Goal: Task Accomplishment & Management: Manage account settings

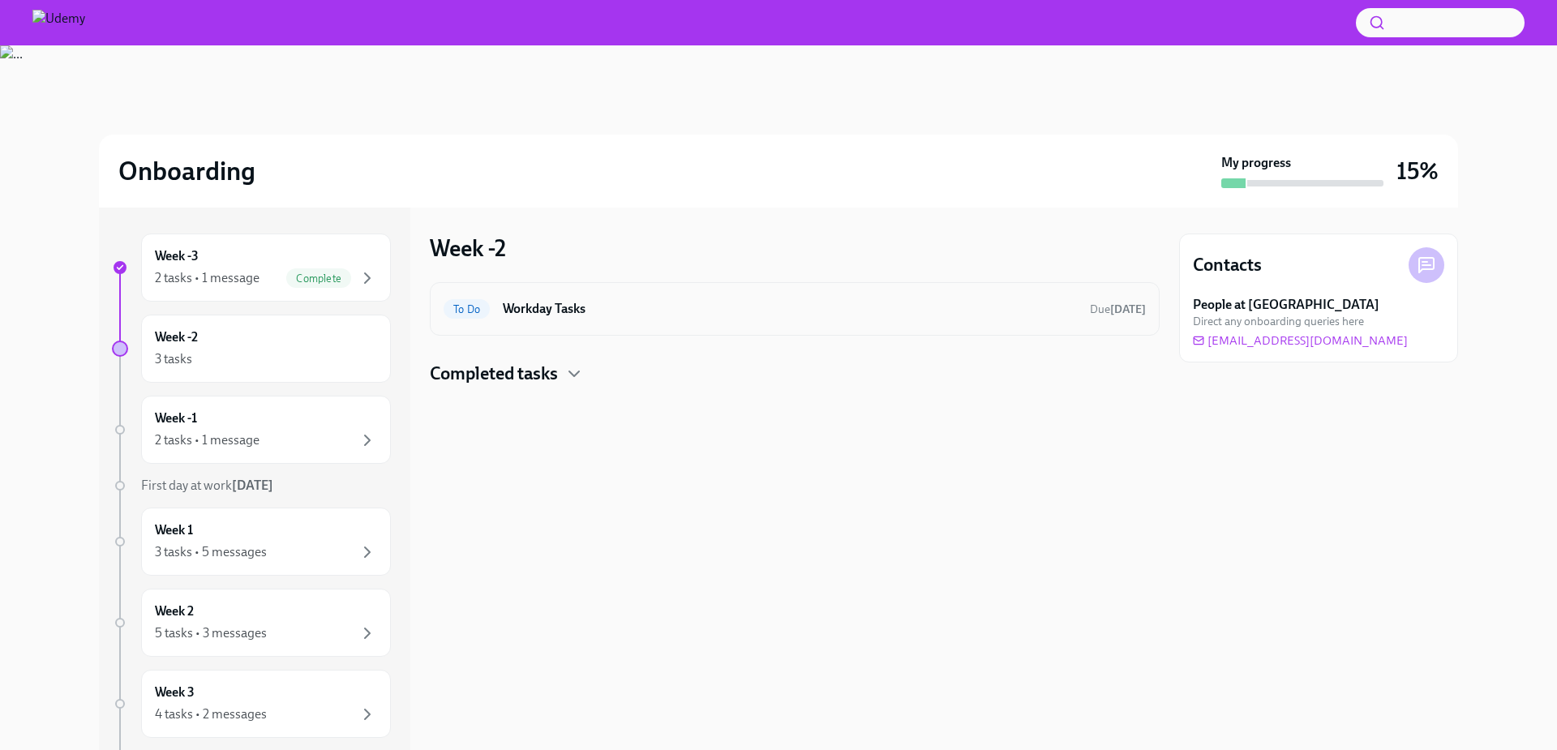
click at [1064, 308] on h6 "Workday Tasks" at bounding box center [790, 309] width 574 height 18
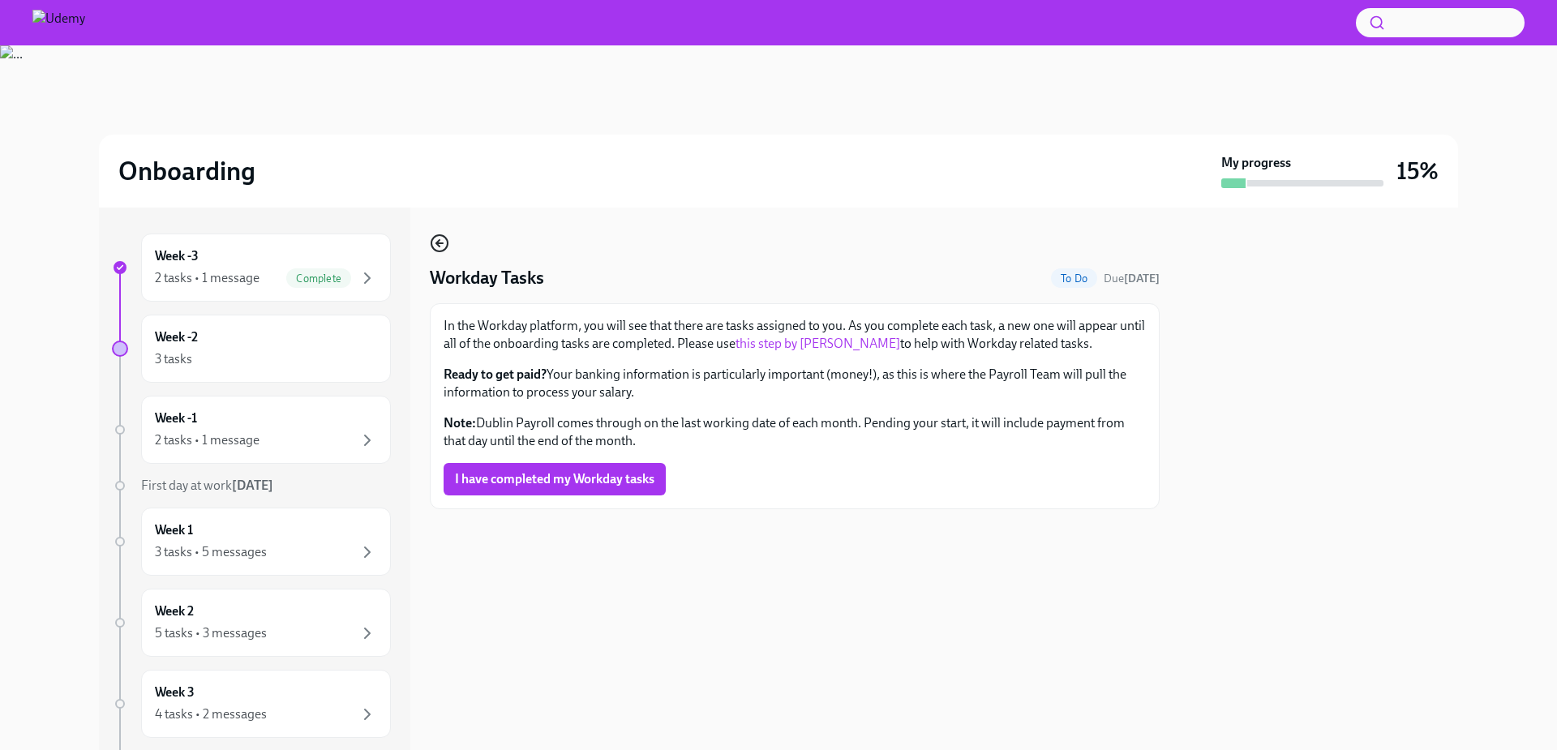
click at [445, 247] on icon "button" at bounding box center [439, 243] width 19 height 19
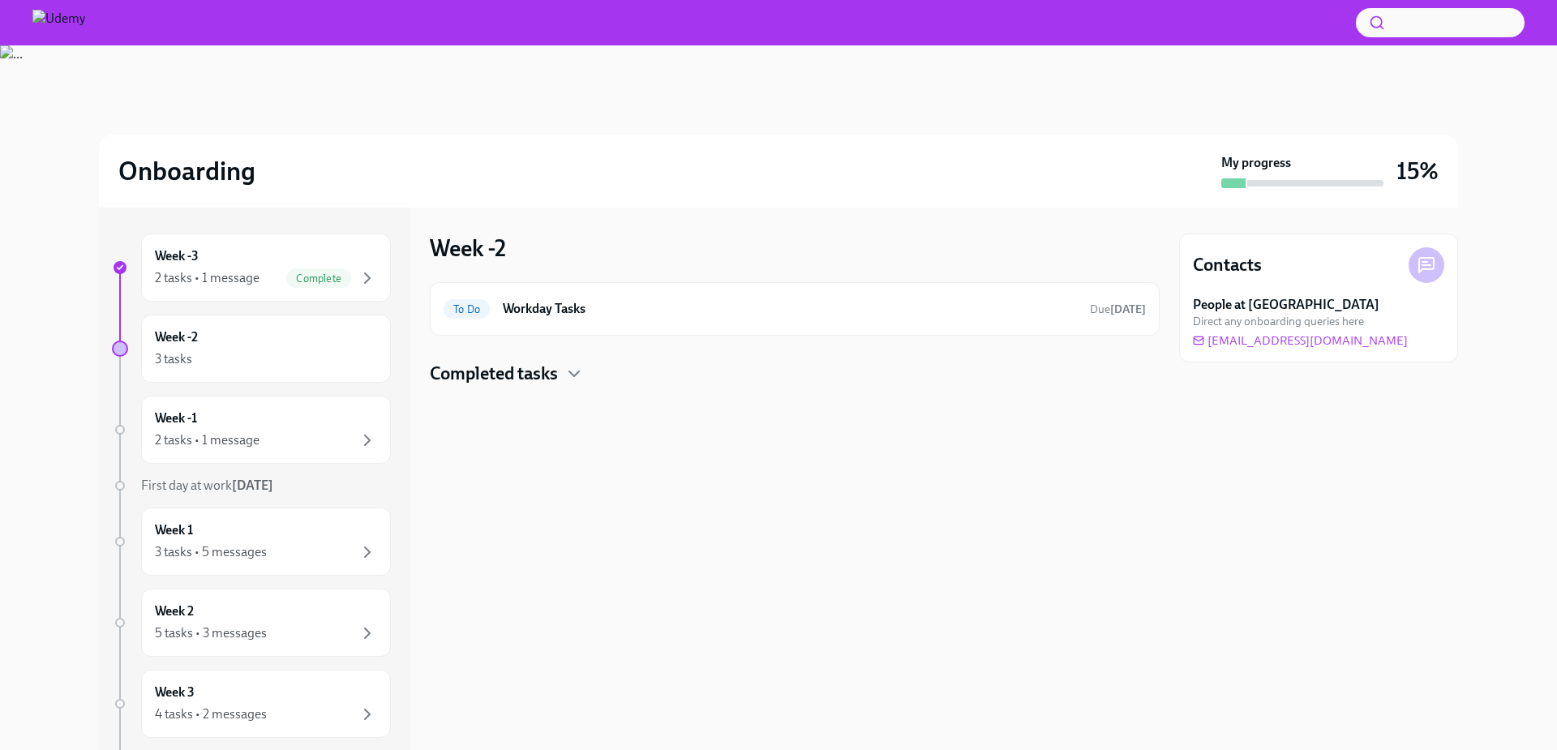
click at [536, 382] on h4 "Completed tasks" at bounding box center [494, 374] width 128 height 24
click at [298, 418] on div "Week -1 2 tasks • 1 message" at bounding box center [266, 430] width 222 height 41
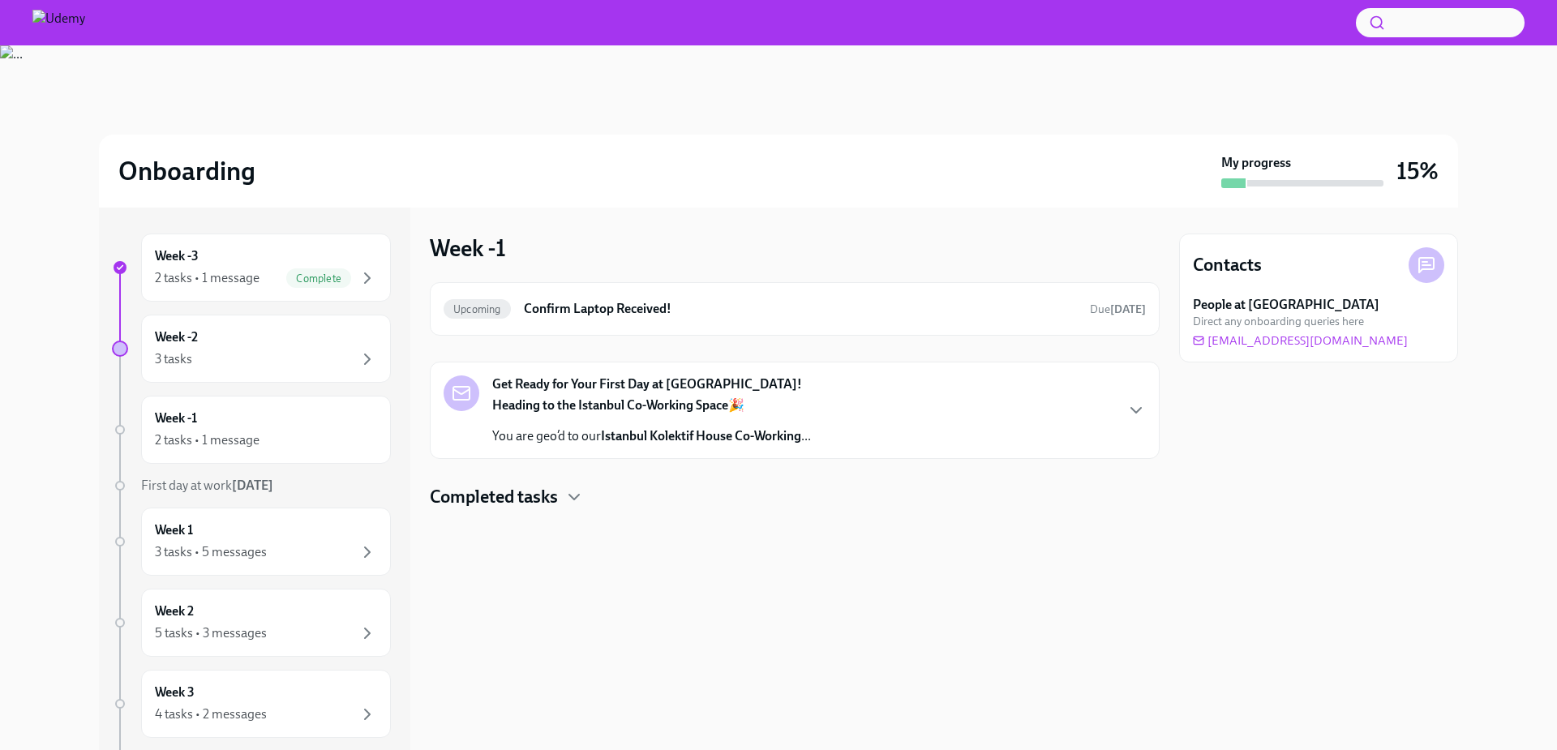
click at [696, 413] on strong "Heading to the Istanbul Co-Working Space" at bounding box center [610, 404] width 236 height 15
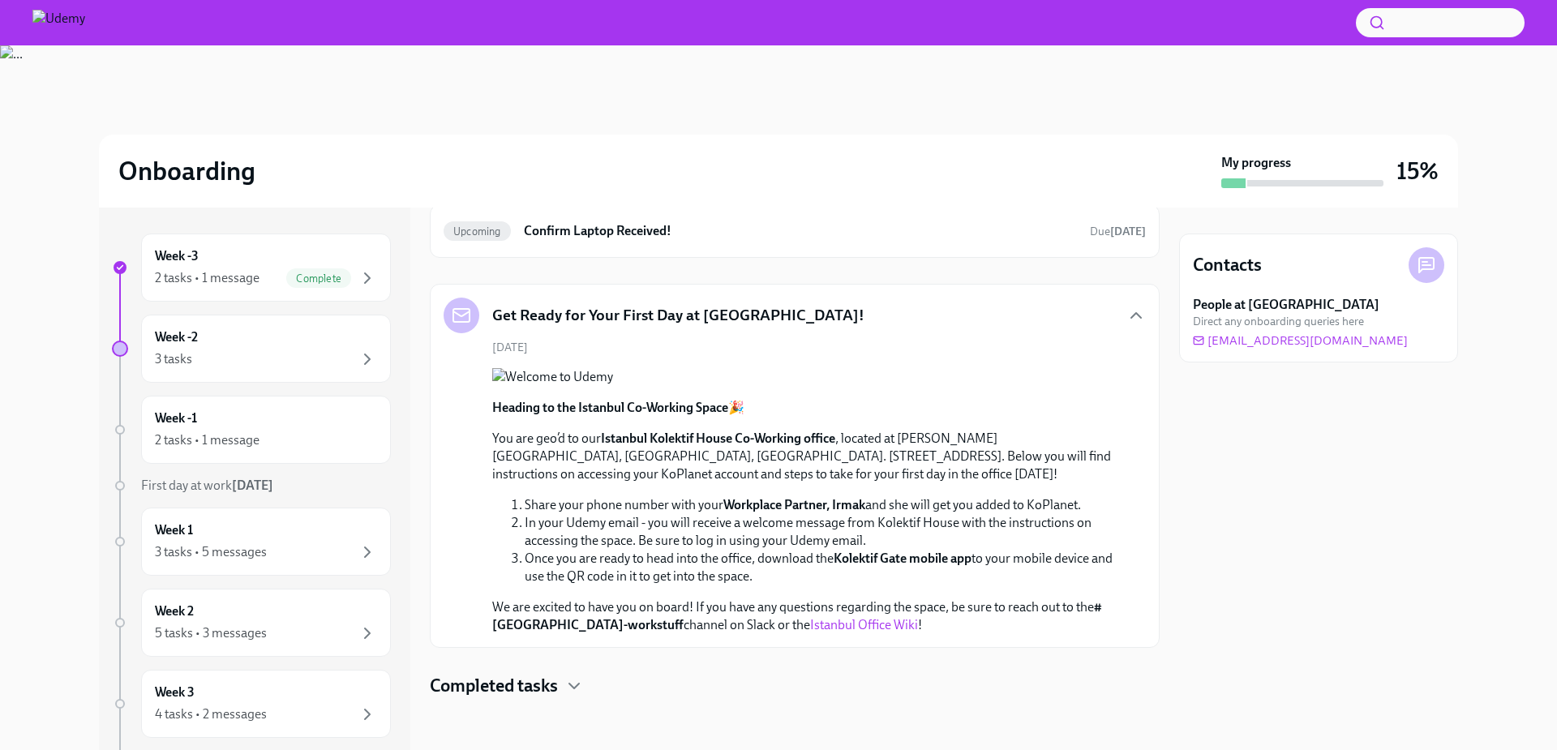
scroll to position [325, 0]
click at [520, 686] on h4 "Completed tasks" at bounding box center [494, 686] width 128 height 24
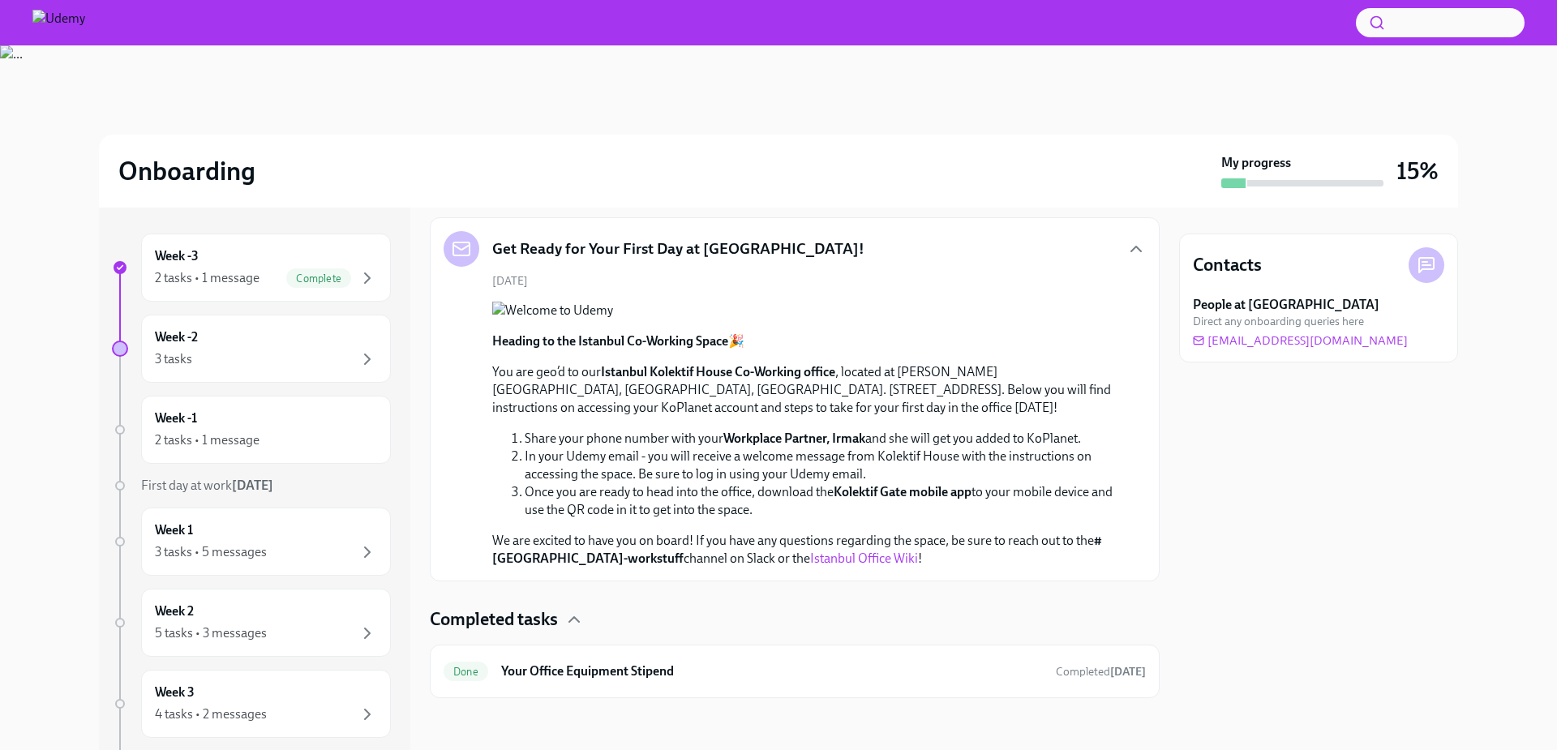
scroll to position [392, 0]
click at [542, 616] on h4 "Completed tasks" at bounding box center [494, 620] width 128 height 24
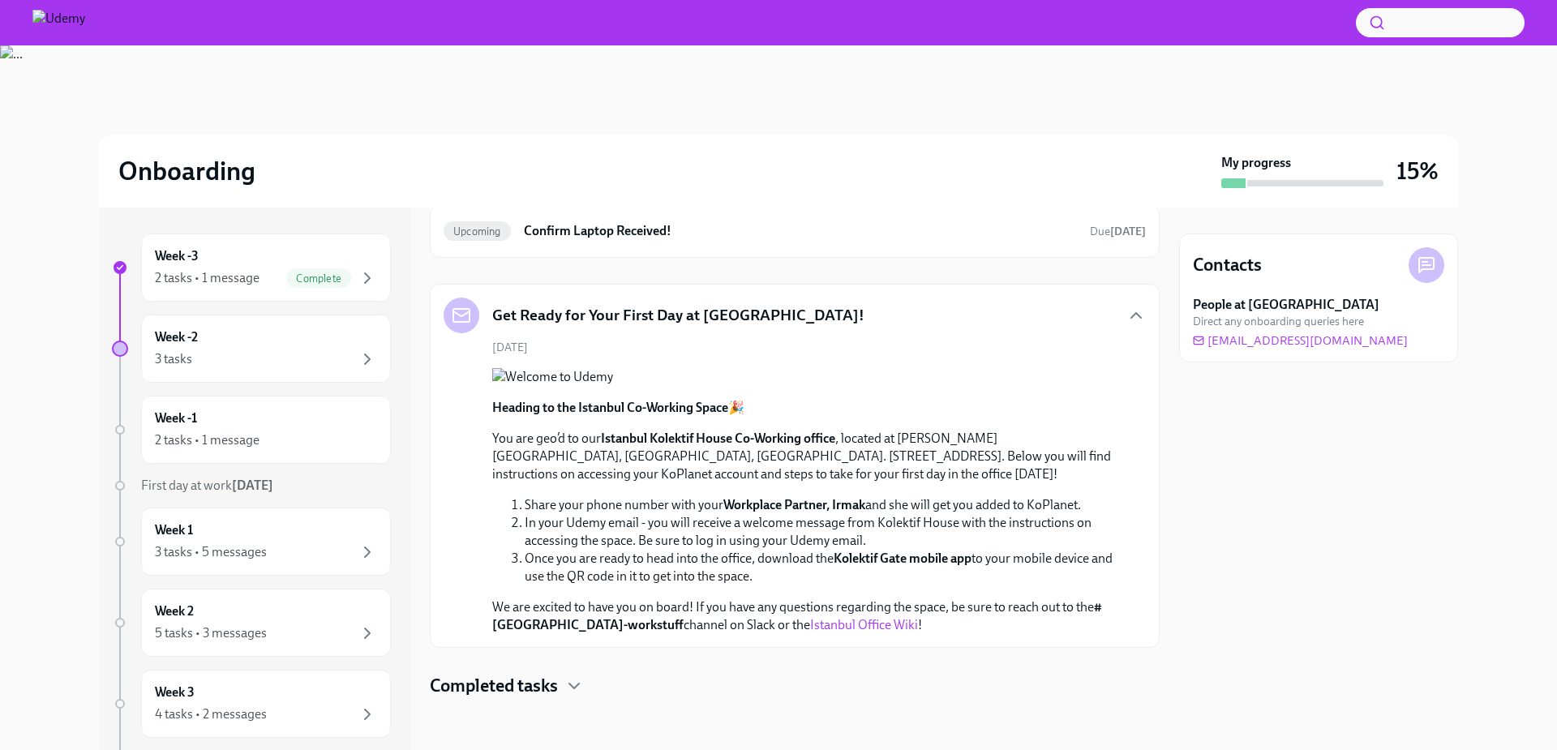
scroll to position [325, 0]
click at [810, 621] on link "Istanbul Office Wiki" at bounding box center [864, 624] width 108 height 15
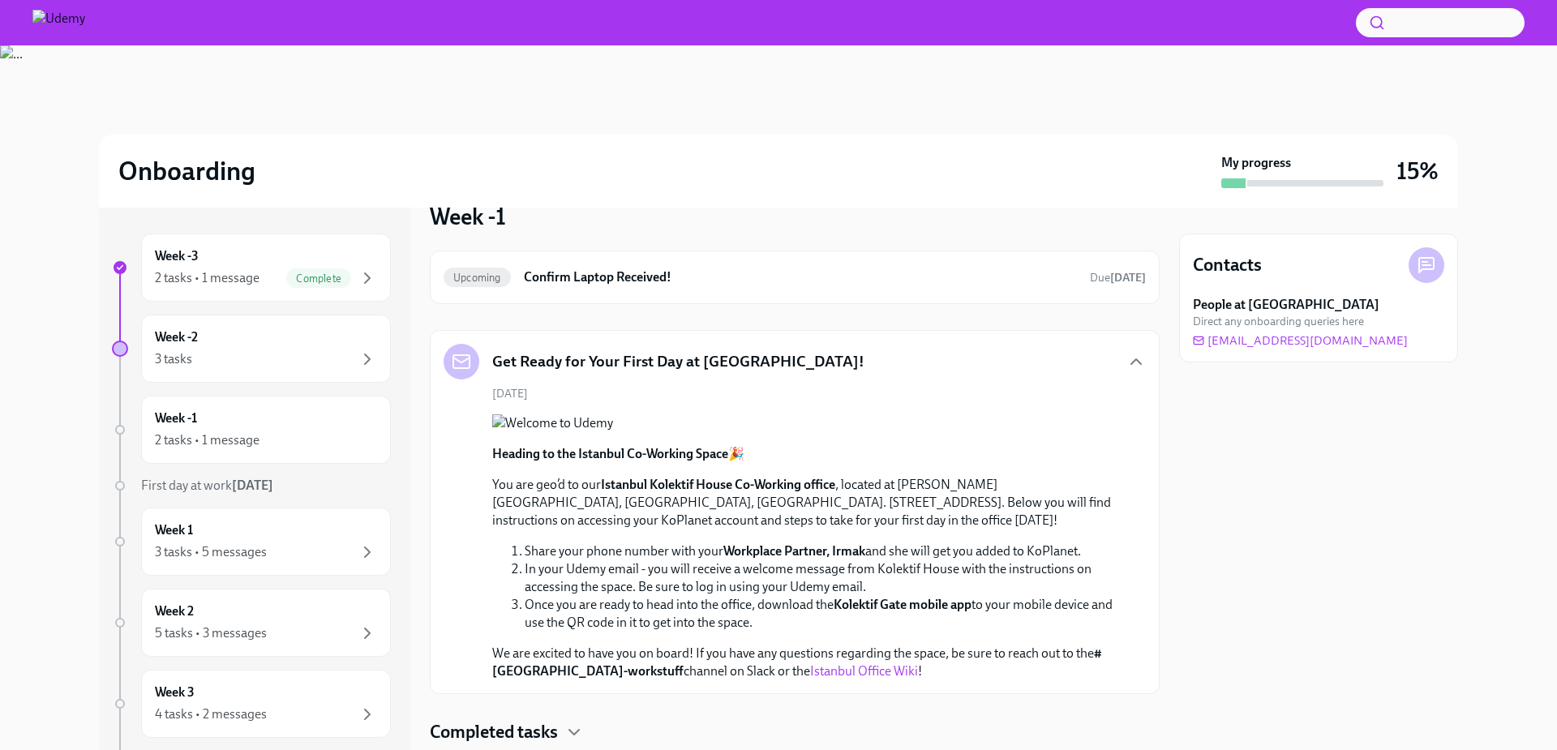
scroll to position [0, 0]
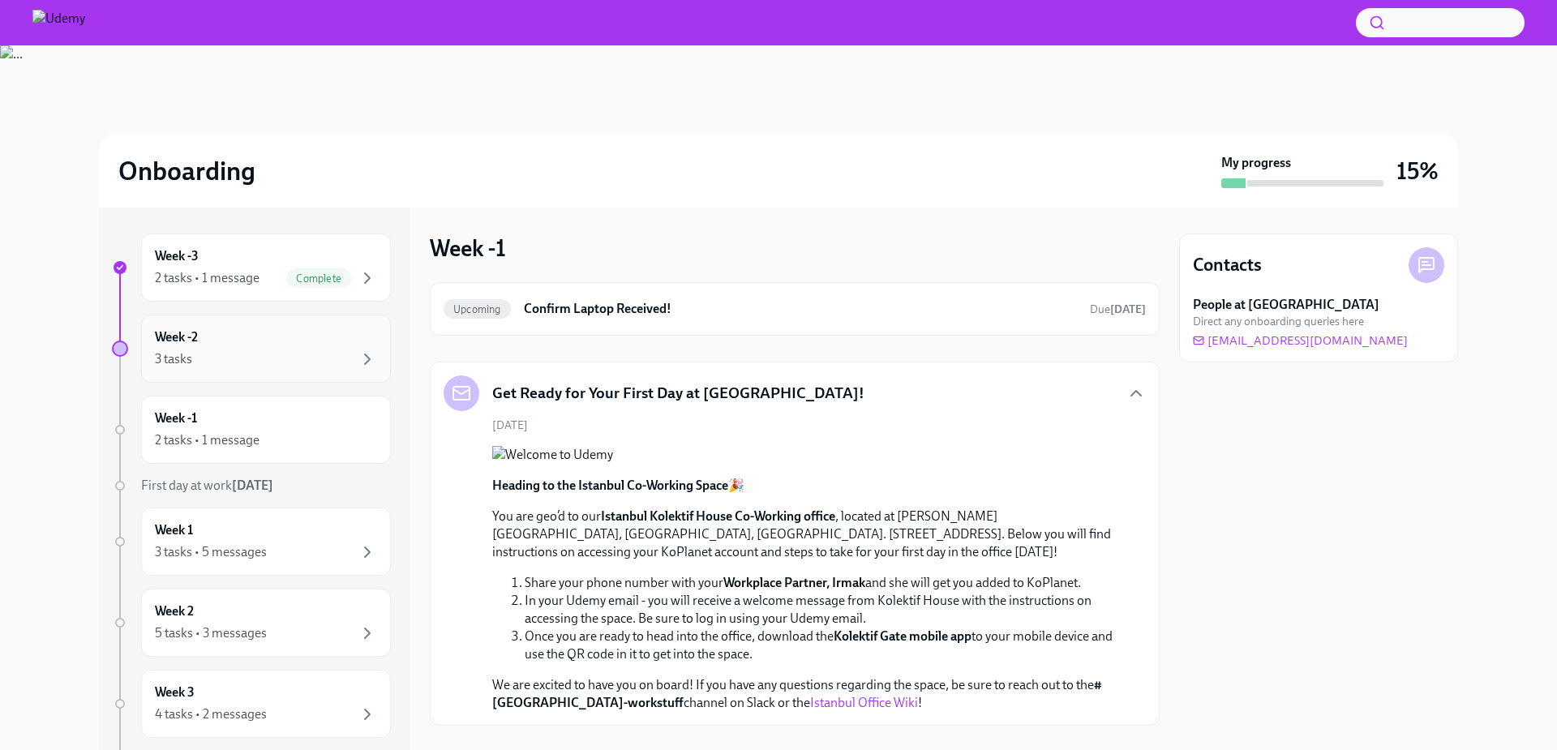
click at [311, 362] on div "3 tasks" at bounding box center [266, 359] width 222 height 19
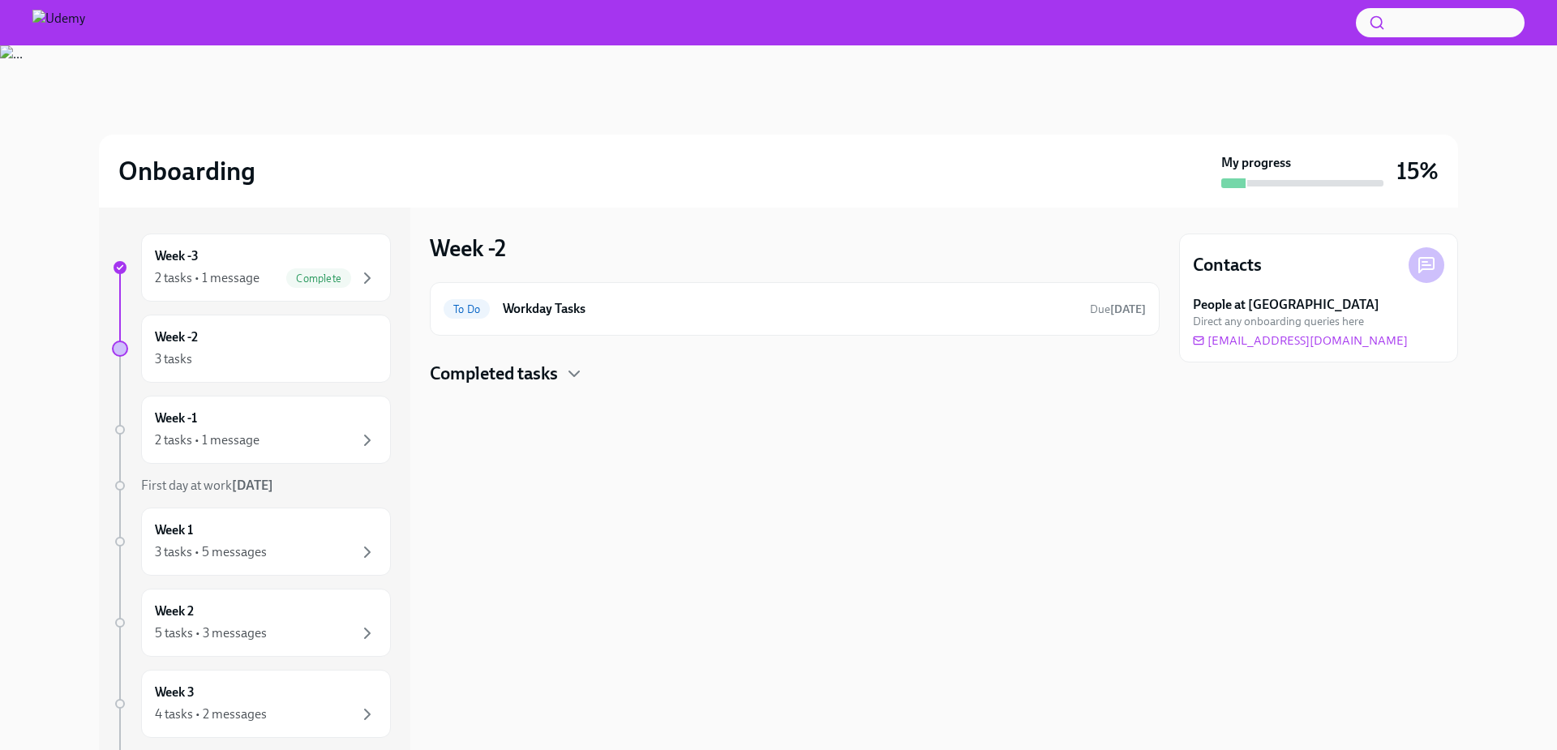
click at [521, 378] on h4 "Completed tasks" at bounding box center [494, 374] width 128 height 24
click at [291, 558] on div "3 tasks • 5 messages" at bounding box center [266, 552] width 222 height 19
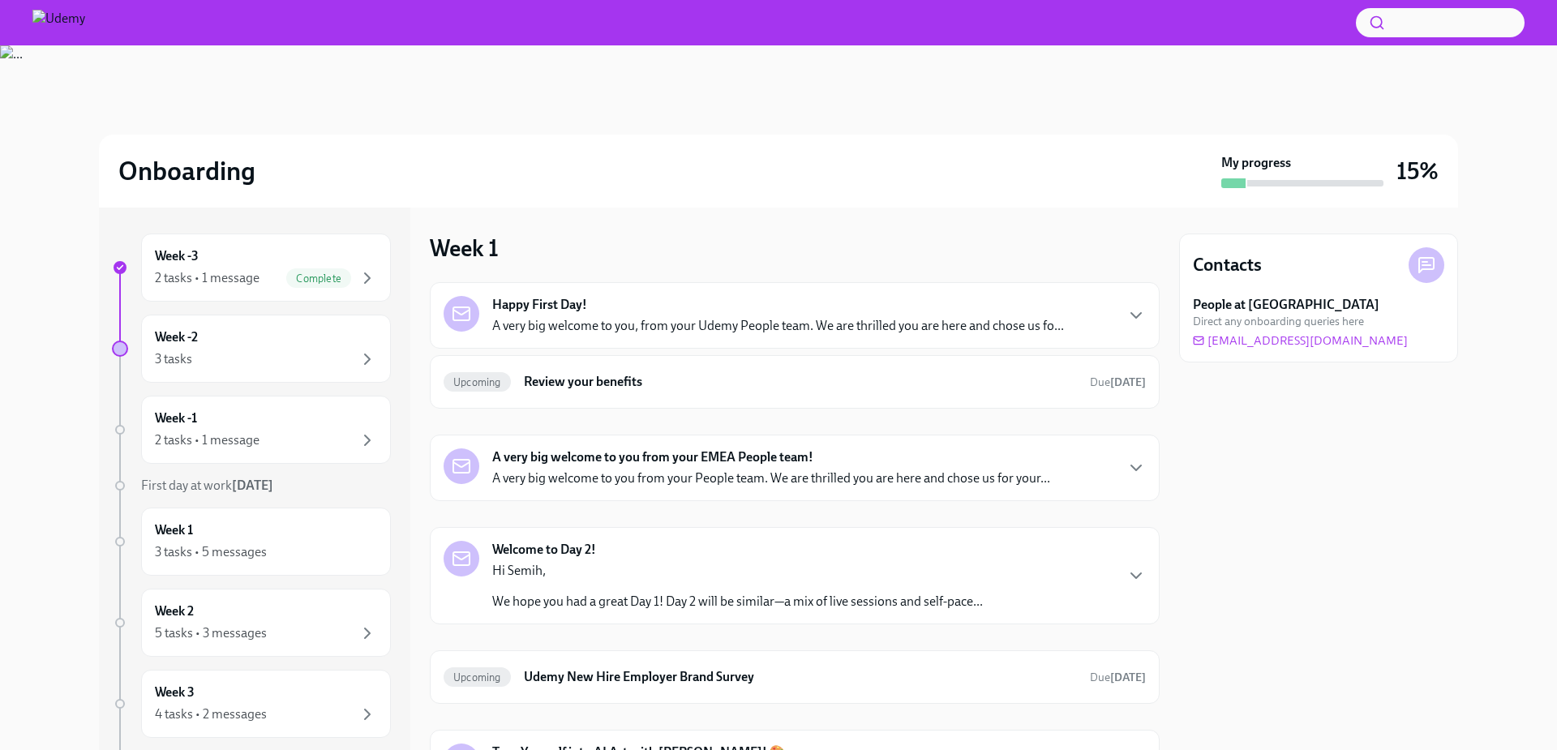
click at [685, 325] on p "A very big welcome to you, from your Udemy People team. We are thrilled you are…" at bounding box center [778, 326] width 572 height 18
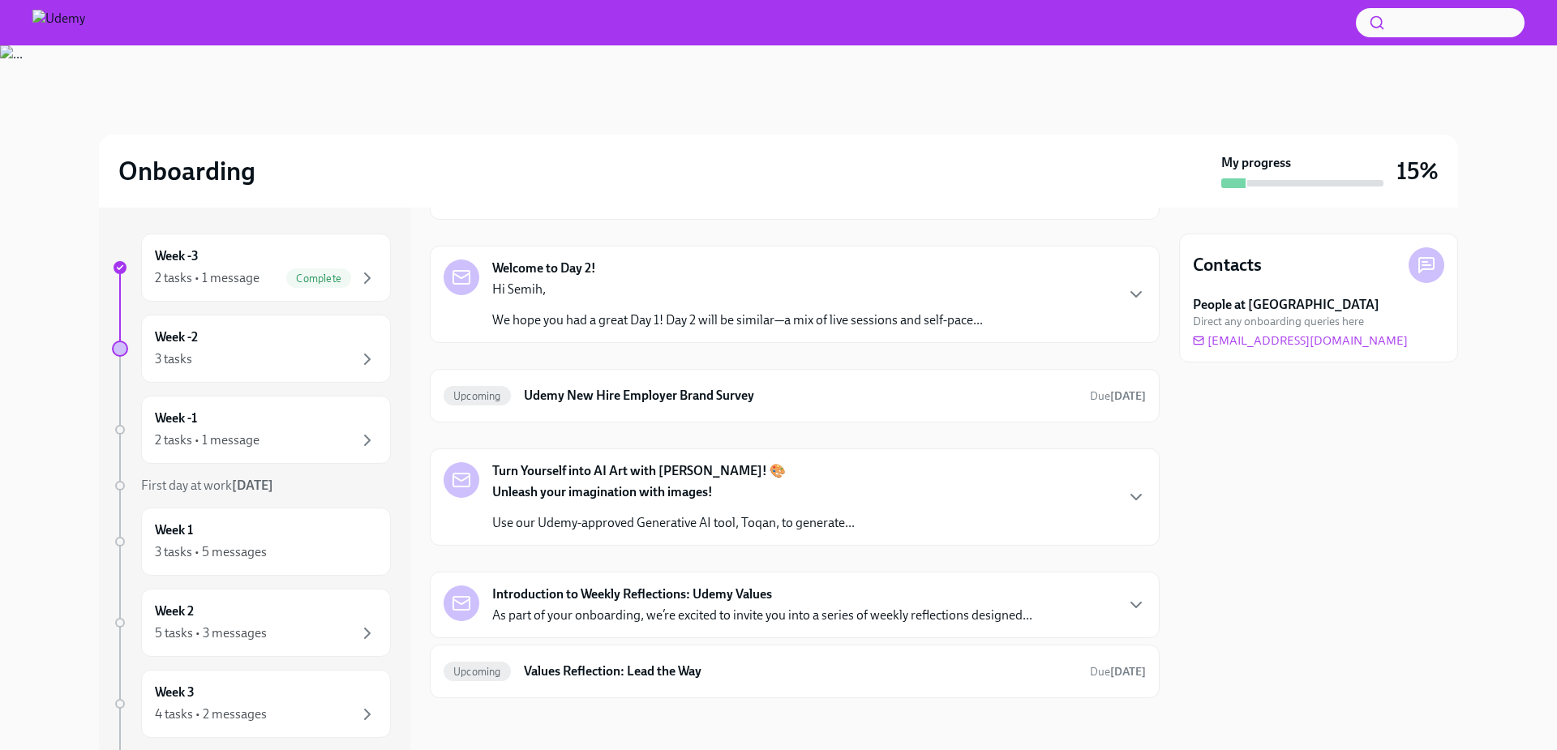
scroll to position [1071, 0]
click at [631, 206] on p "A very big welcome to you from your People team. We are thrilled you are here a…" at bounding box center [771, 197] width 558 height 18
click at [647, 329] on p "We hope you had a great Day 1! Day 2 will be similar—a mix of live sessions and…" at bounding box center [737, 320] width 491 height 18
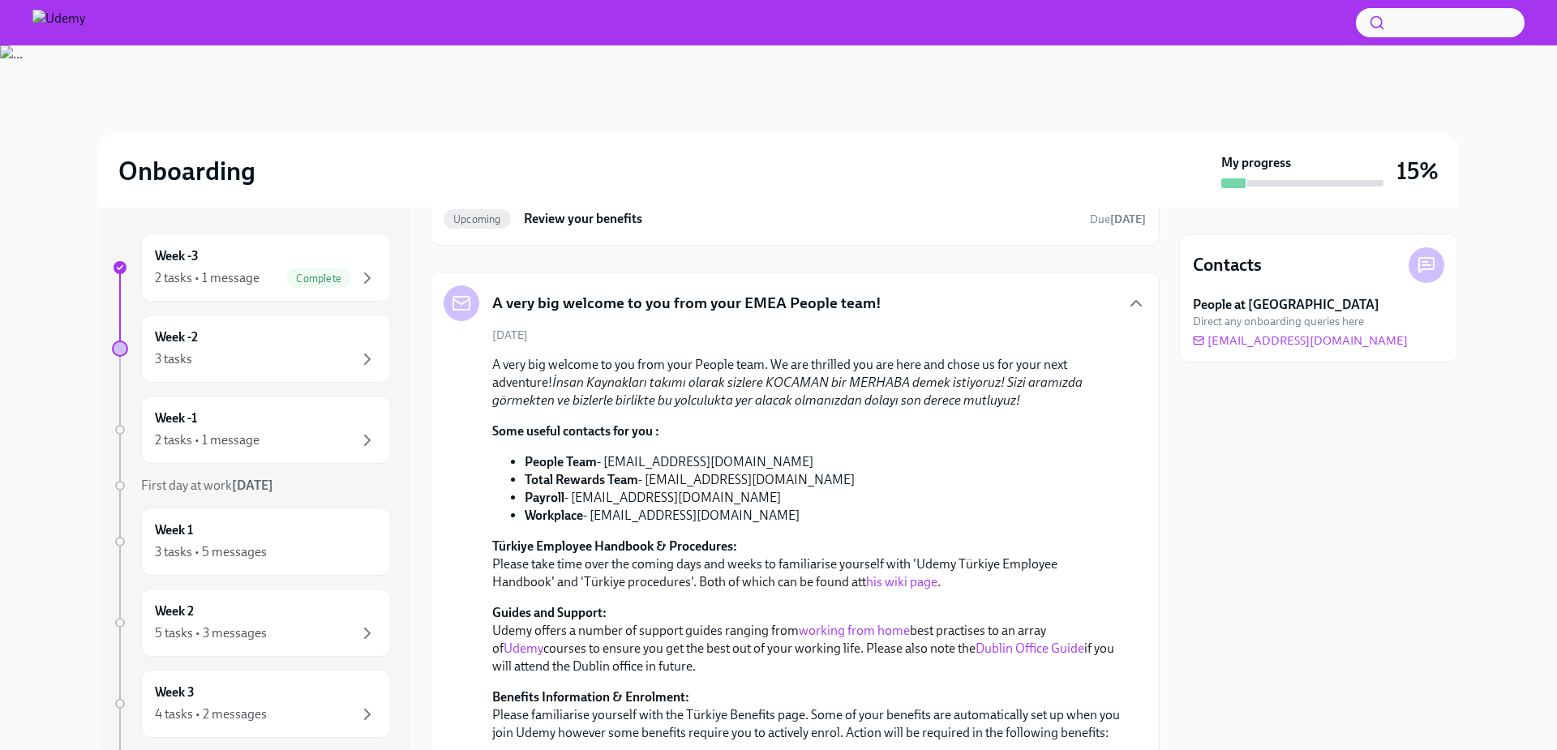
scroll to position [634, 0]
